Goal: Information Seeking & Learning: Learn about a topic

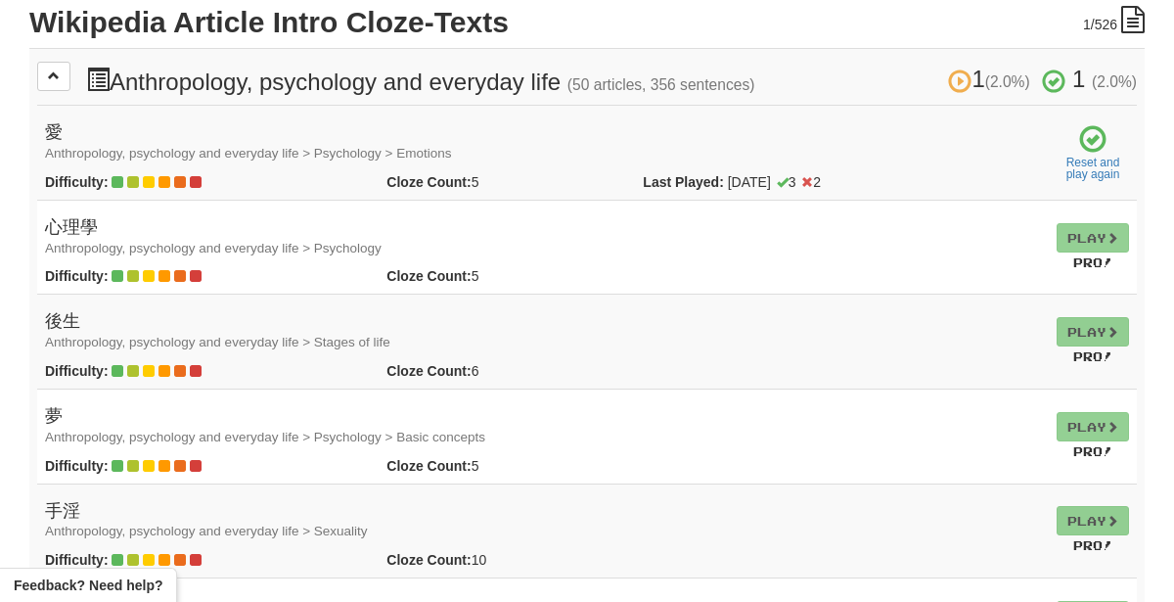
scroll to position [460, 0]
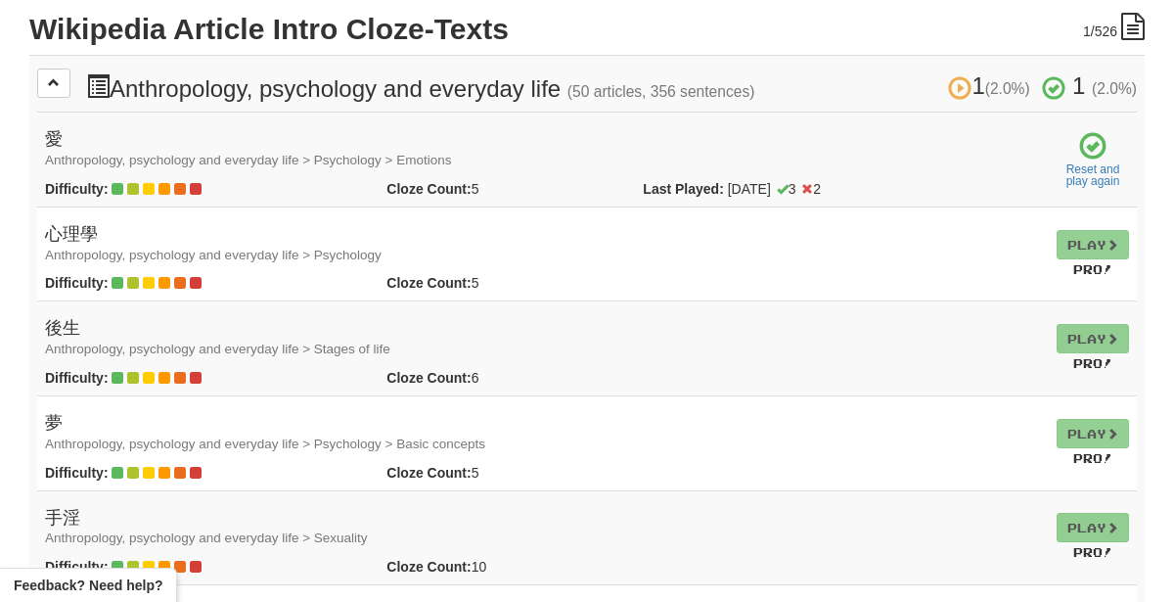
click at [73, 156] on small "Anthropology, psychology and everyday life > Psychology > Emotions" at bounding box center [248, 160] width 407 height 15
click at [1093, 145] on span at bounding box center [1092, 146] width 27 height 27
click at [1076, 174] on link "Reset and play again" at bounding box center [1093, 174] width 72 height 23
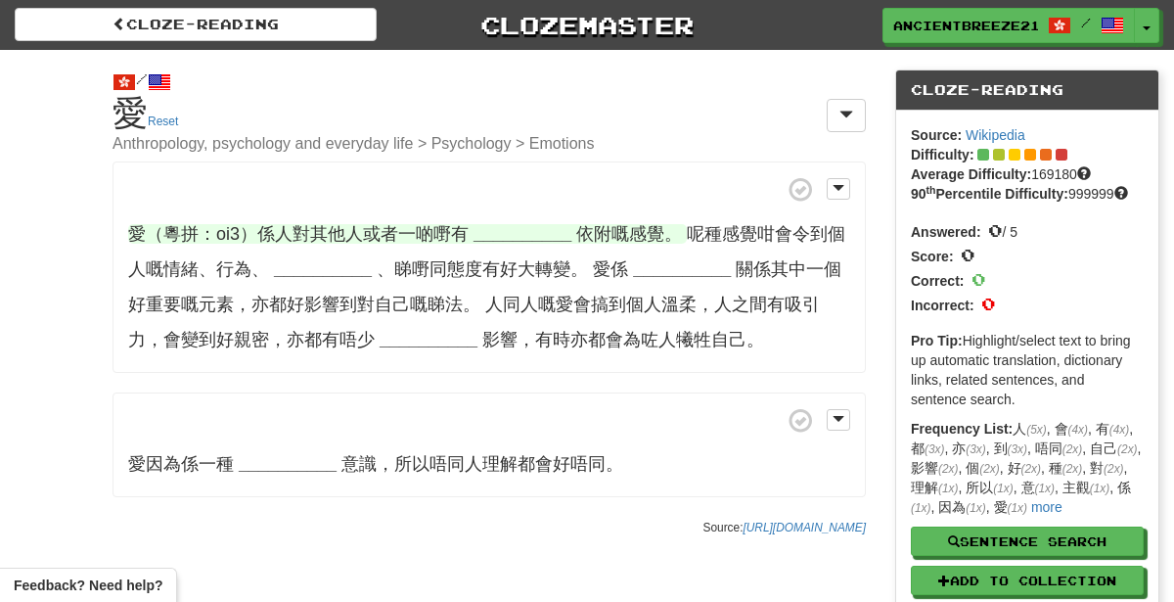
click at [501, 232] on strong "__________" at bounding box center [522, 234] width 98 height 20
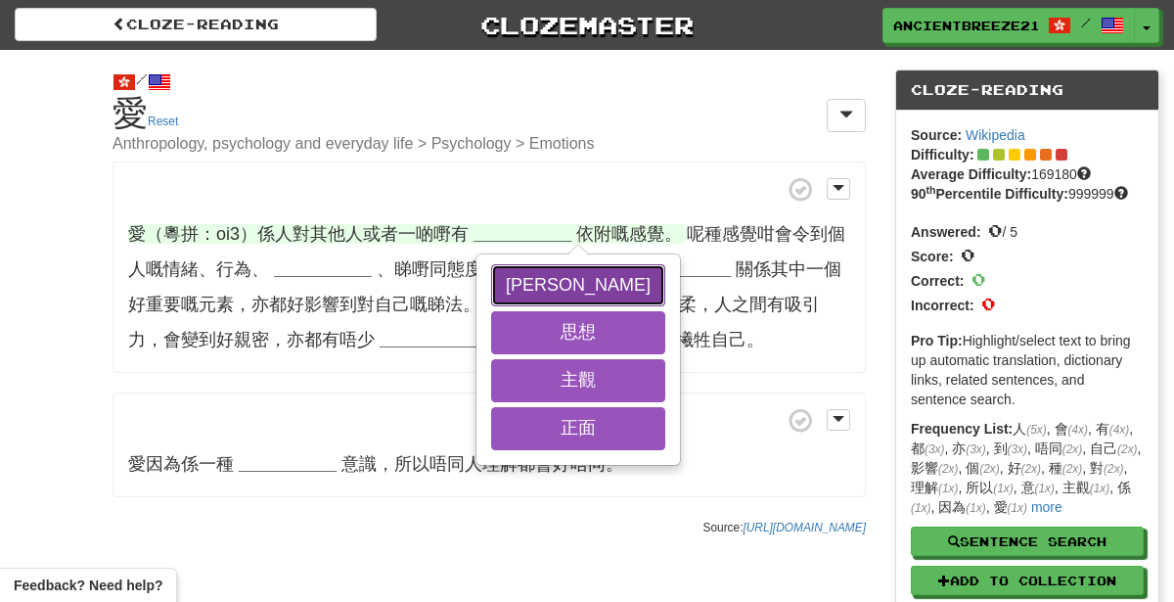
click at [522, 273] on button "強烈" at bounding box center [578, 285] width 174 height 43
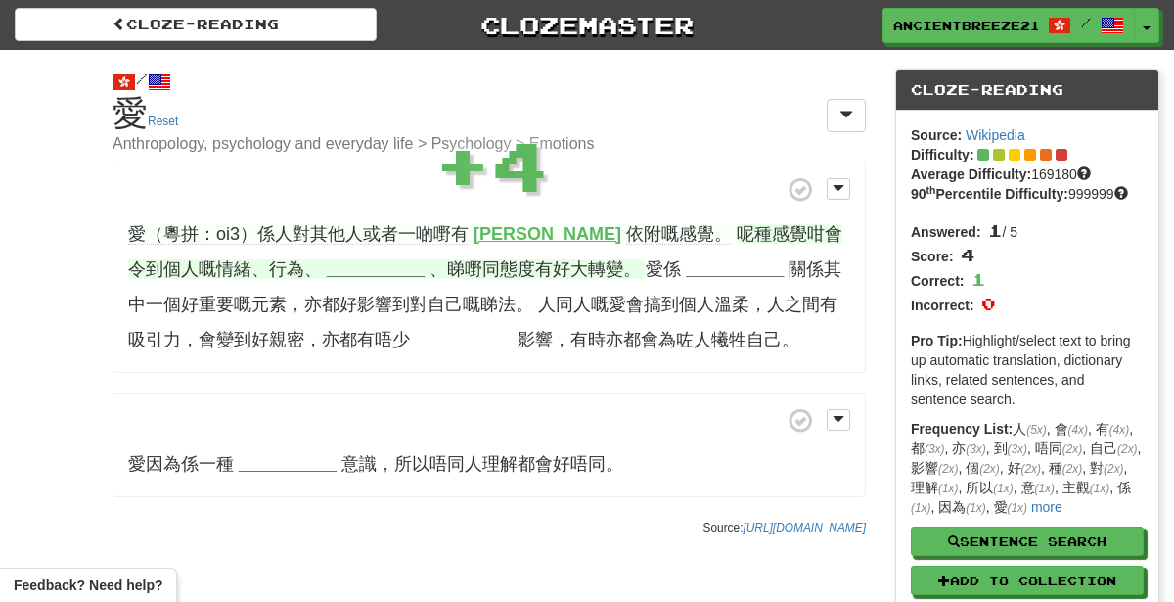
click at [327, 265] on strong "__________" at bounding box center [376, 269] width 98 height 20
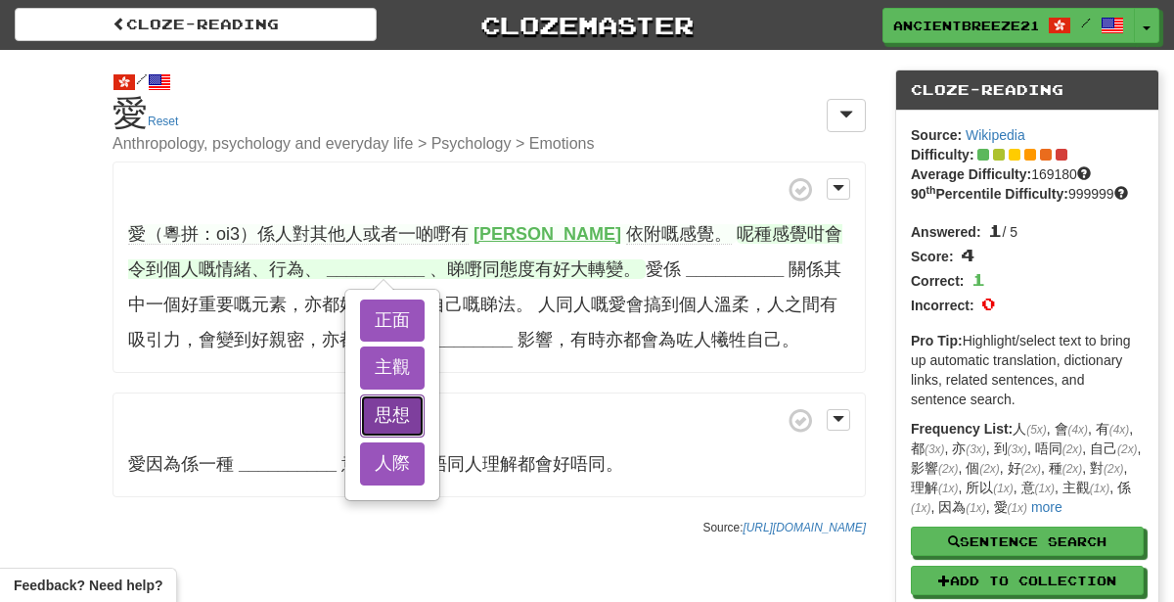
click at [360, 401] on button "思想" at bounding box center [392, 415] width 65 height 43
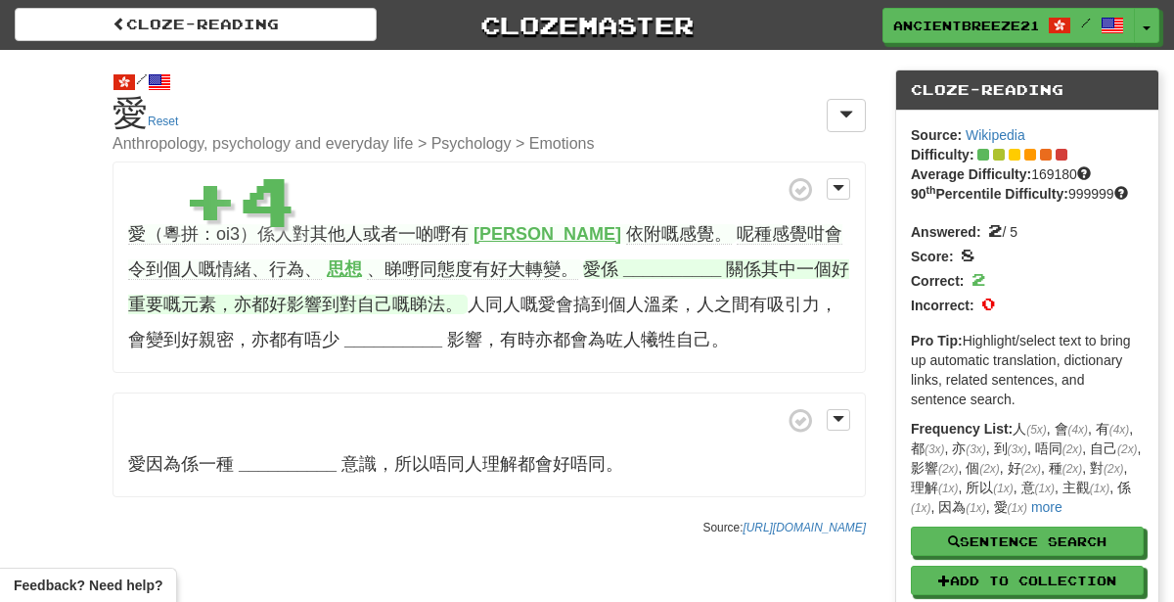
click at [623, 268] on strong "__________" at bounding box center [672, 269] width 98 height 20
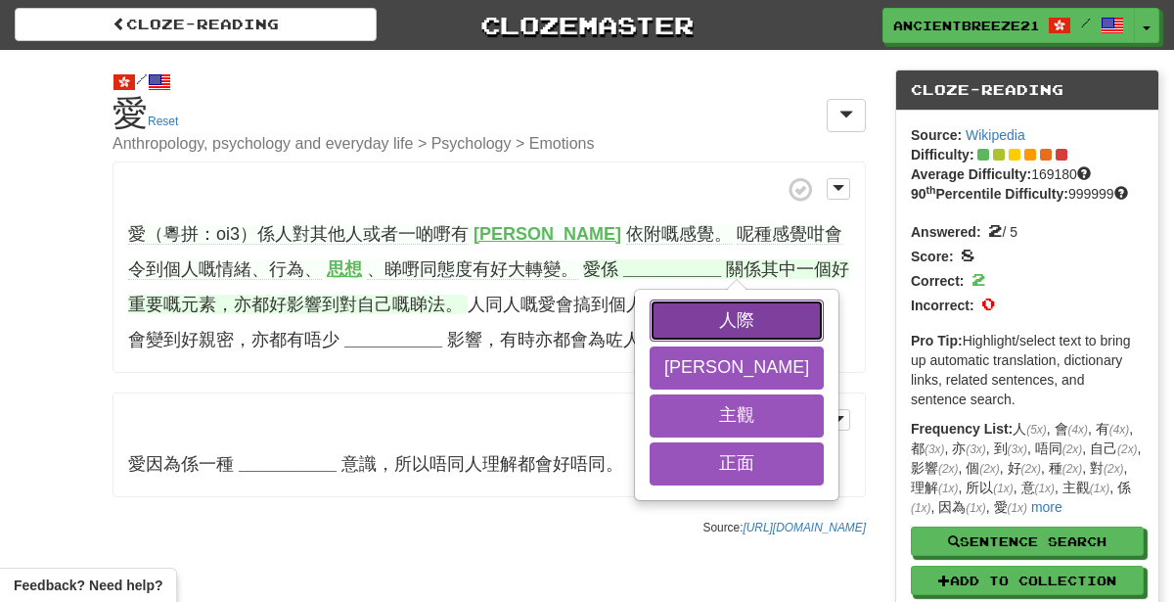
click at [650, 341] on button "人際" at bounding box center [737, 320] width 174 height 43
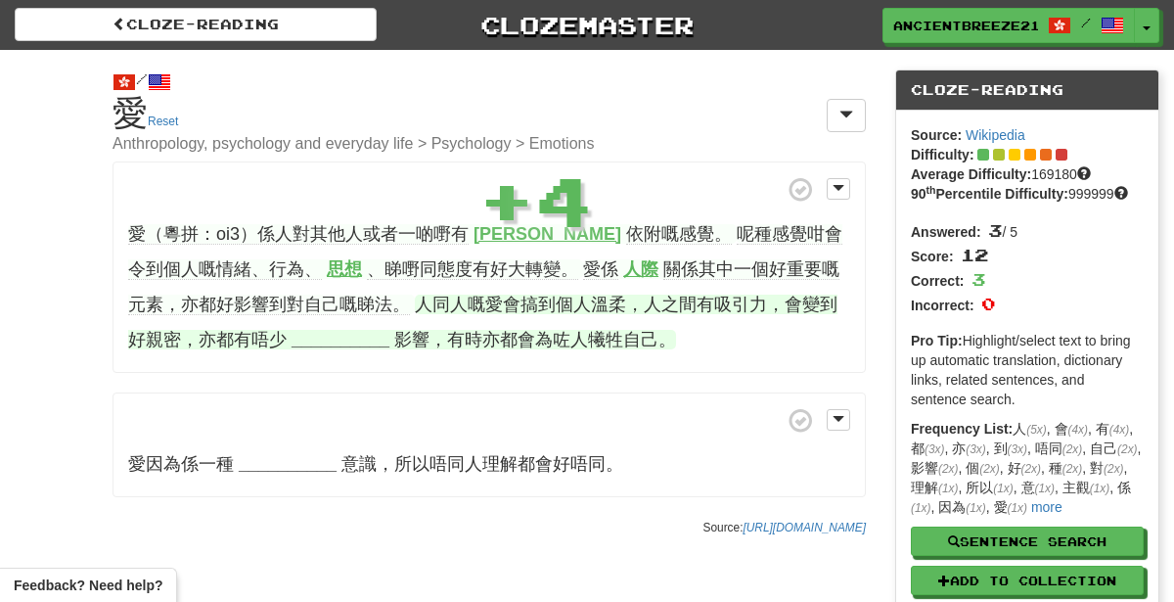
click at [292, 337] on strong "__________" at bounding box center [341, 340] width 98 height 20
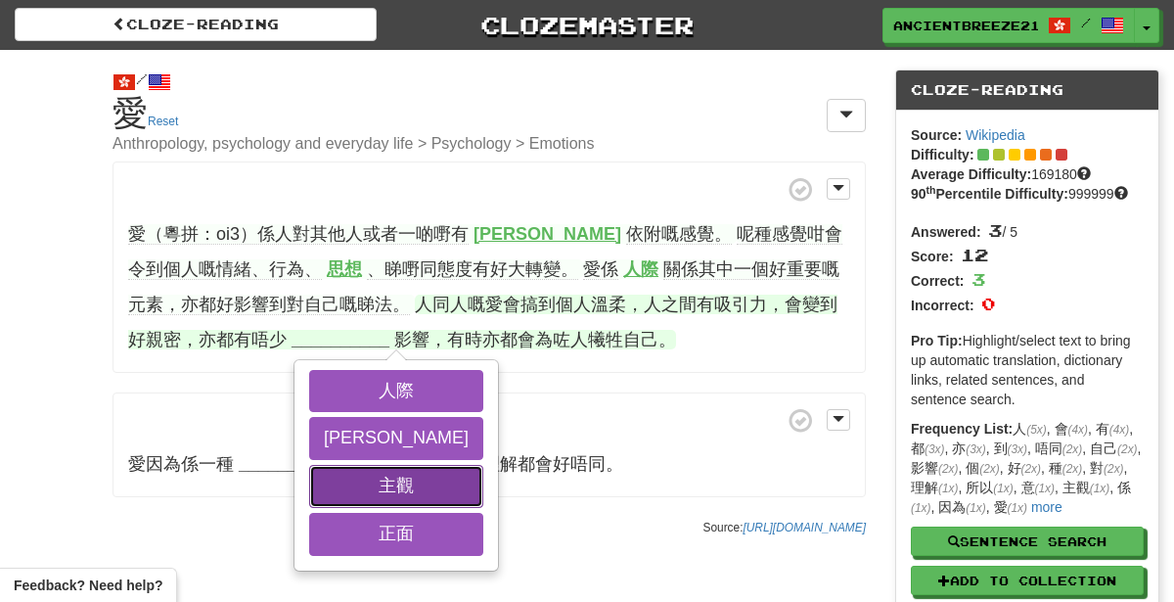
click at [309, 489] on button "主觀" at bounding box center [396, 486] width 174 height 43
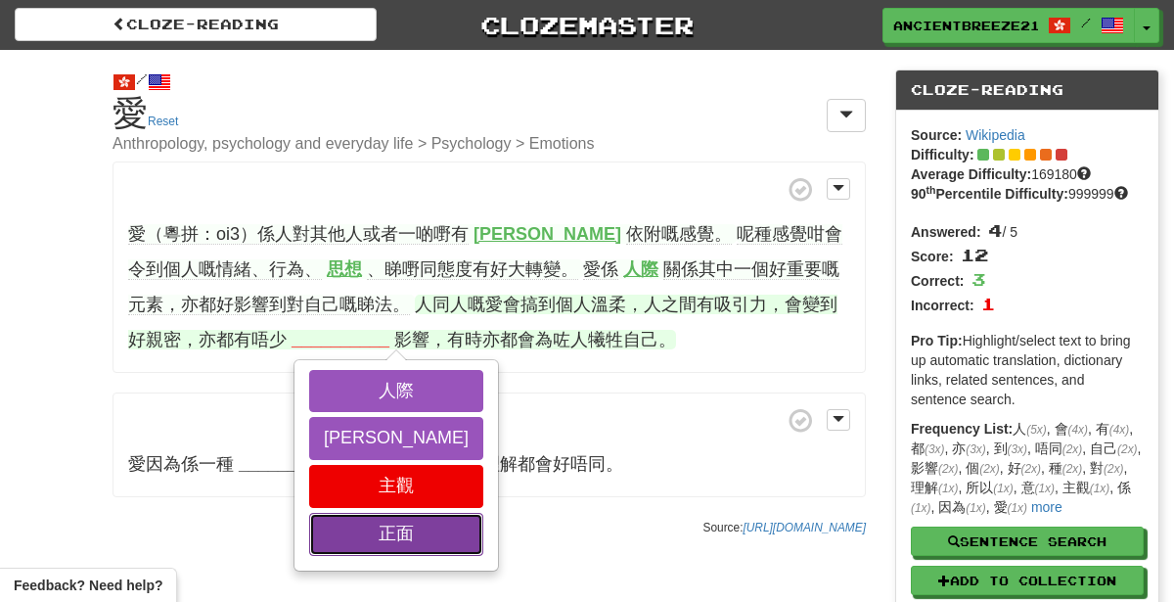
click at [309, 519] on button "正面" at bounding box center [396, 534] width 174 height 43
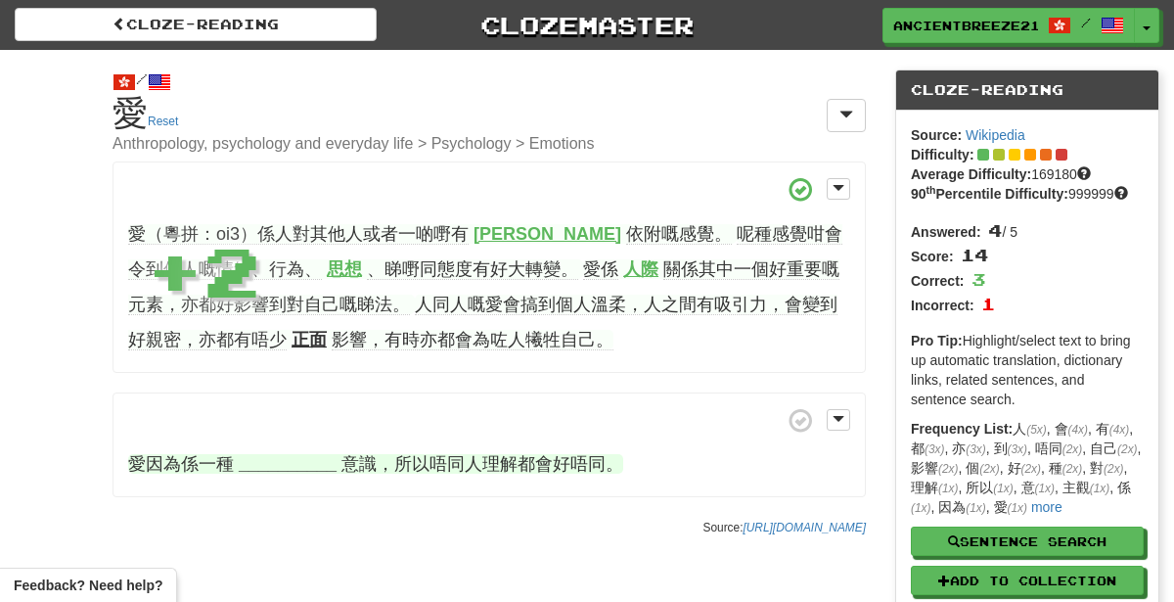
click at [304, 462] on strong "__________" at bounding box center [288, 464] width 98 height 20
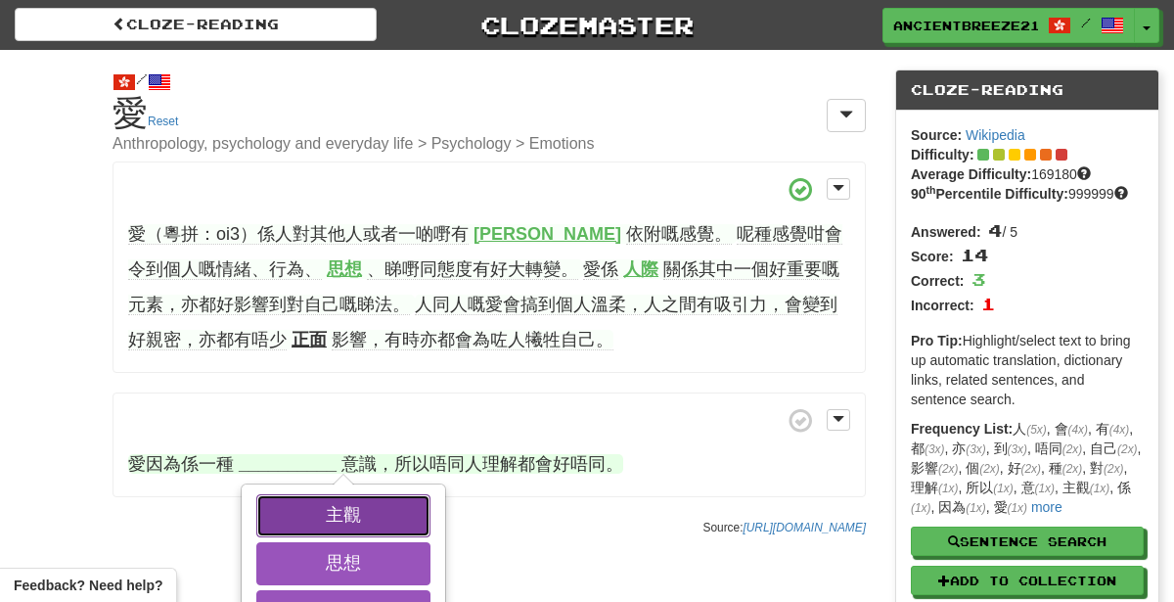
click at [279, 517] on button "主觀" at bounding box center [343, 515] width 174 height 43
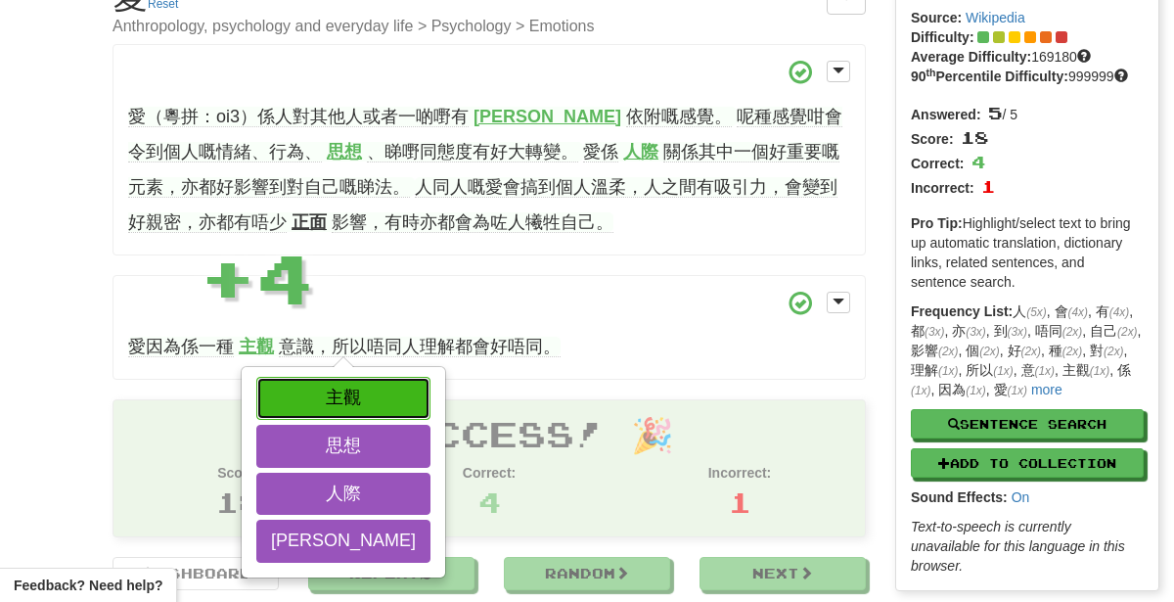
scroll to position [127, 0]
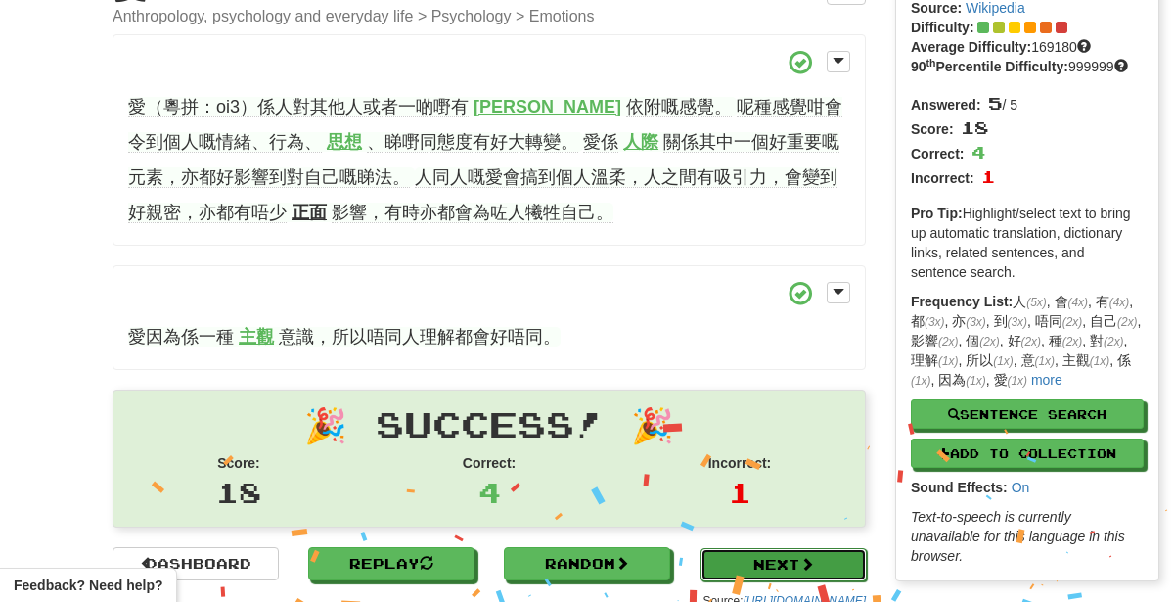
click at [774, 568] on link "Next" at bounding box center [783, 564] width 166 height 33
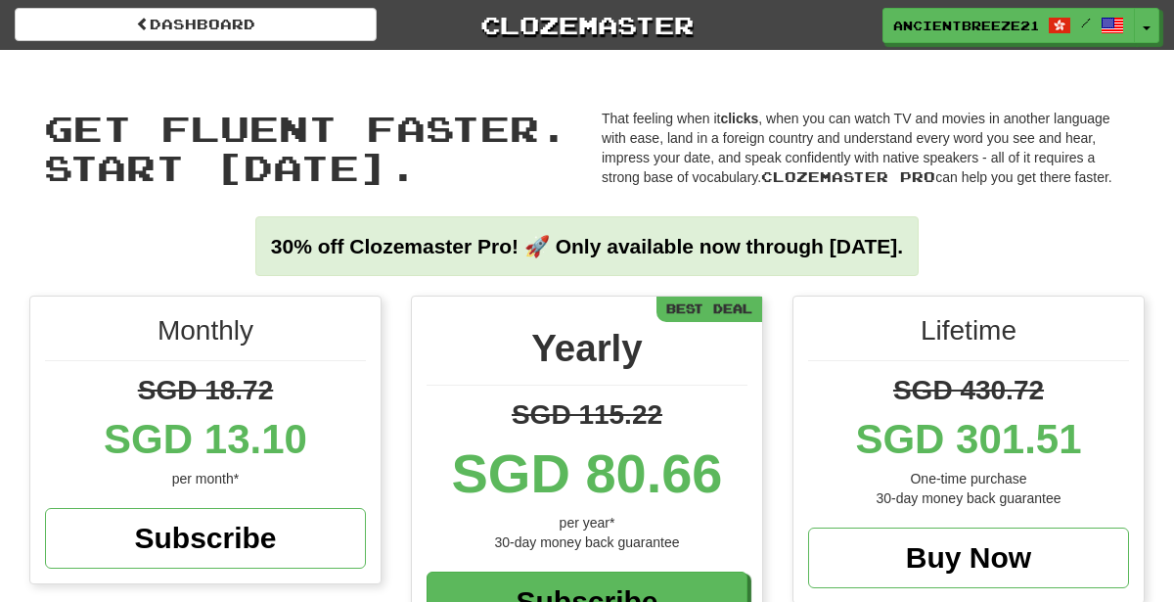
click at [774, 568] on div "Yearly SGD 115.22 SGD 80.66 per year* 30-day money back guarantee Subscribe Bes…" at bounding box center [587, 481] width 382 height 372
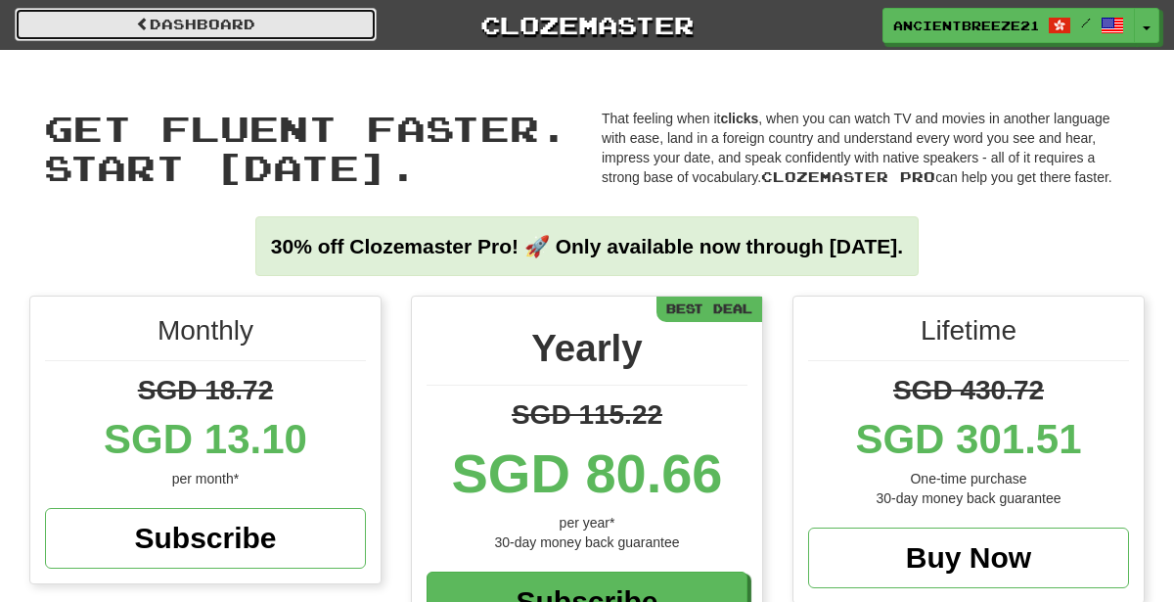
click at [169, 20] on link "Dashboard" at bounding box center [196, 24] width 362 height 33
